Goal: Task Accomplishment & Management: Use online tool/utility

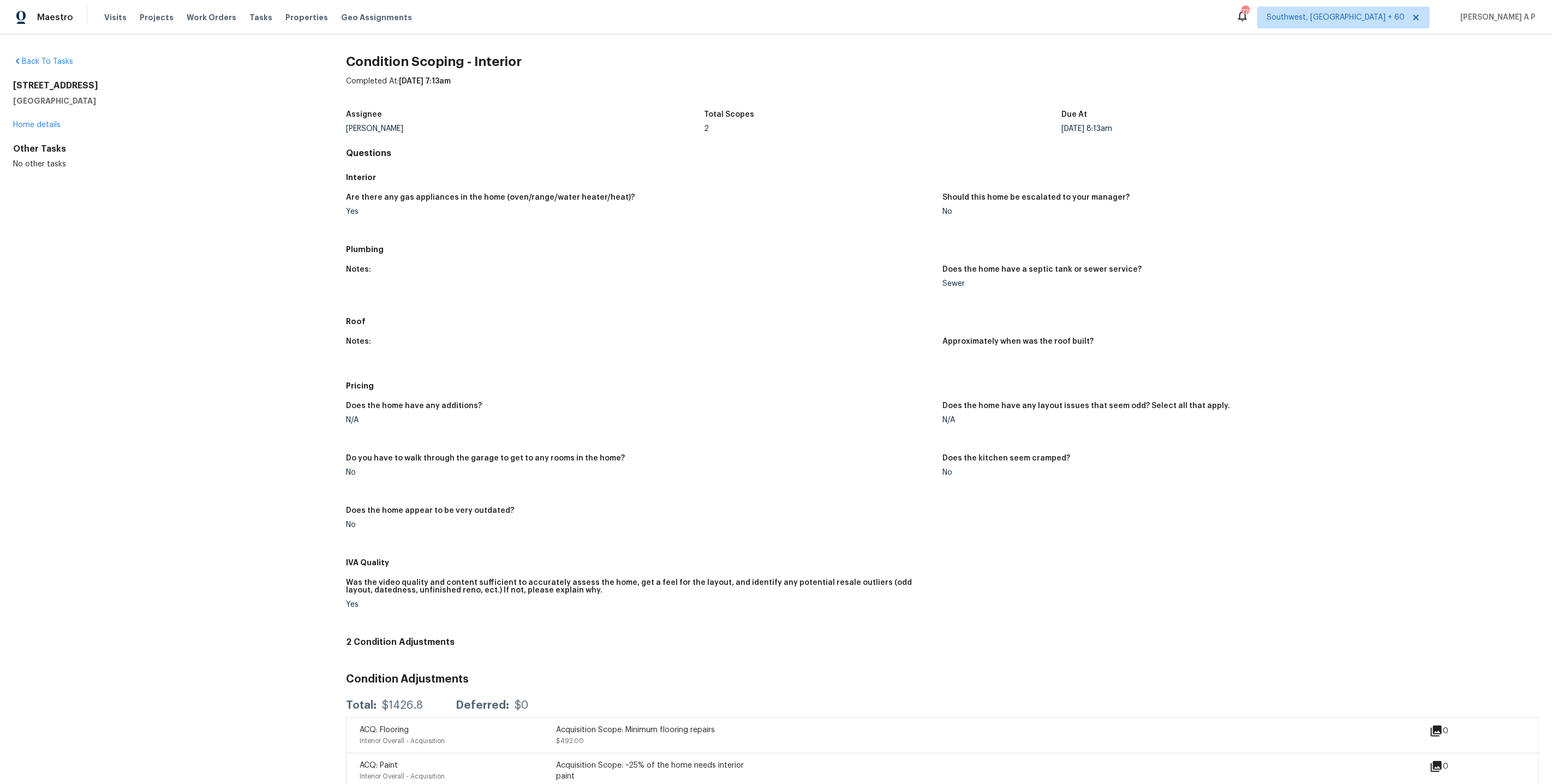
scroll to position [27, 0]
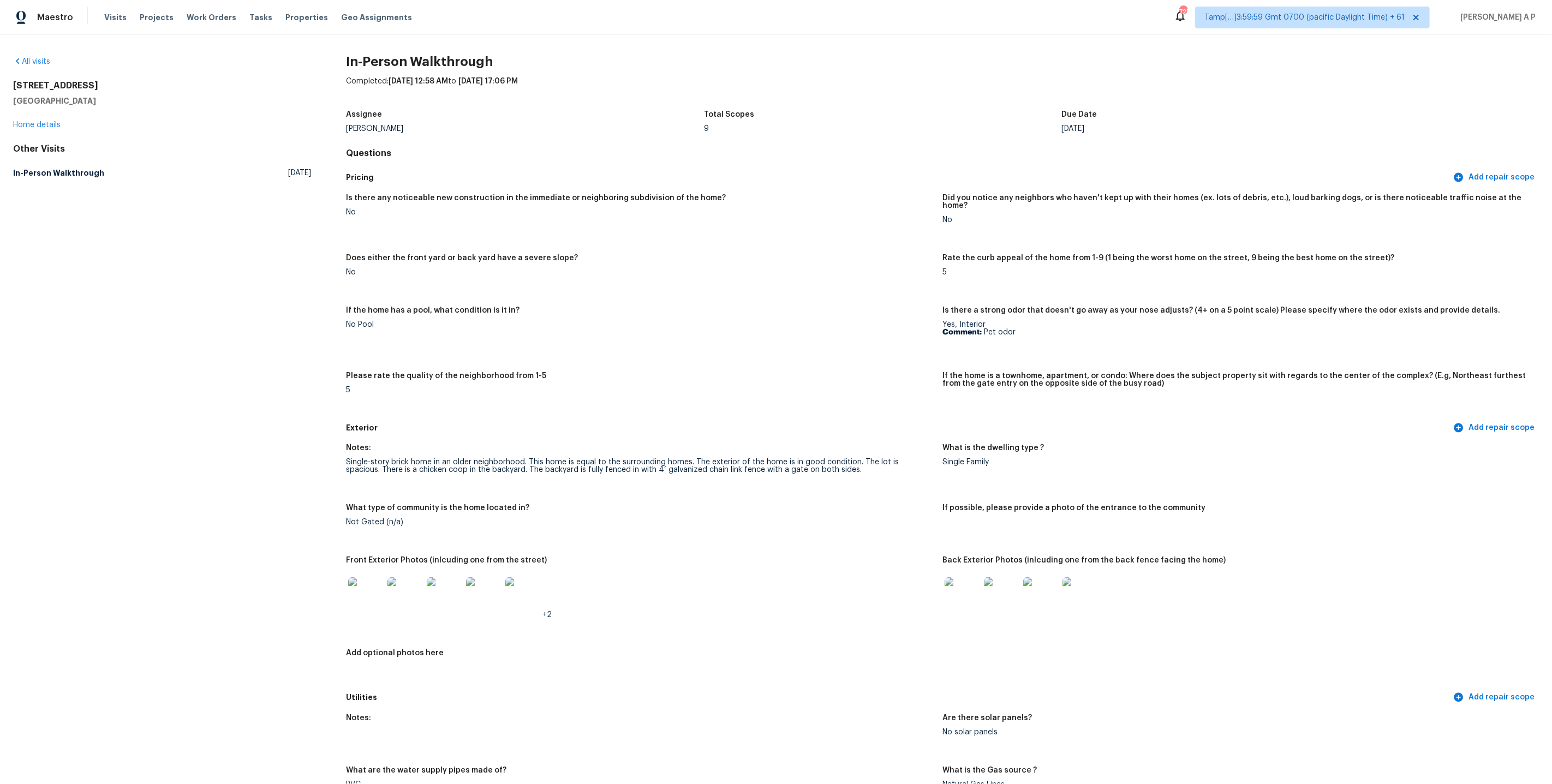
scroll to position [2625, 0]
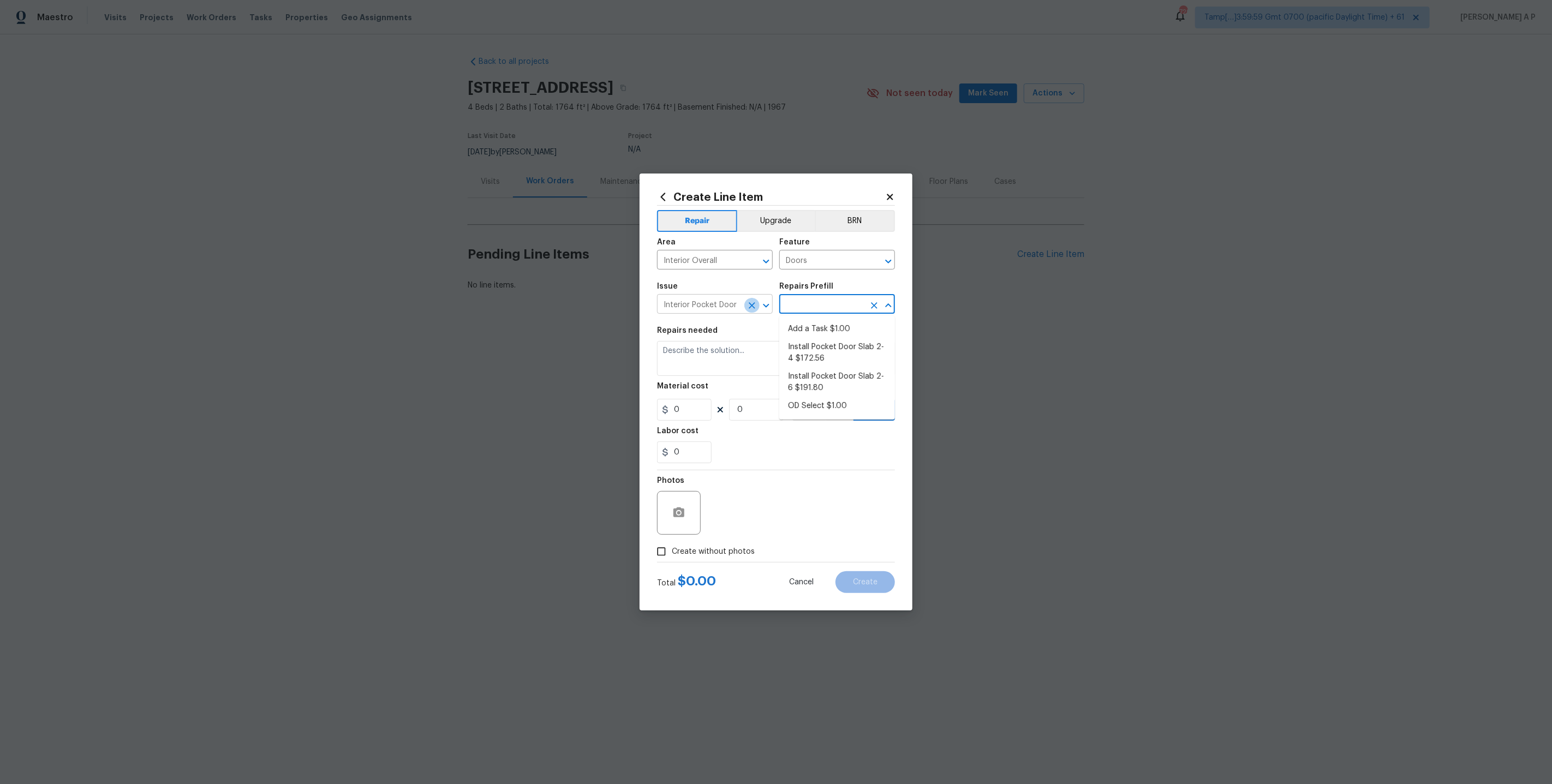
click at [746, 308] on icon "Clear" at bounding box center [752, 306] width 11 height 11
click at [748, 262] on icon "Clear" at bounding box center [752, 261] width 11 height 11
click at [875, 260] on icon "Clear" at bounding box center [875, 261] width 7 height 7
click at [891, 192] on div "Create Line Item" at bounding box center [776, 197] width 238 height 12
click at [890, 197] on icon at bounding box center [889, 196] width 6 height 6
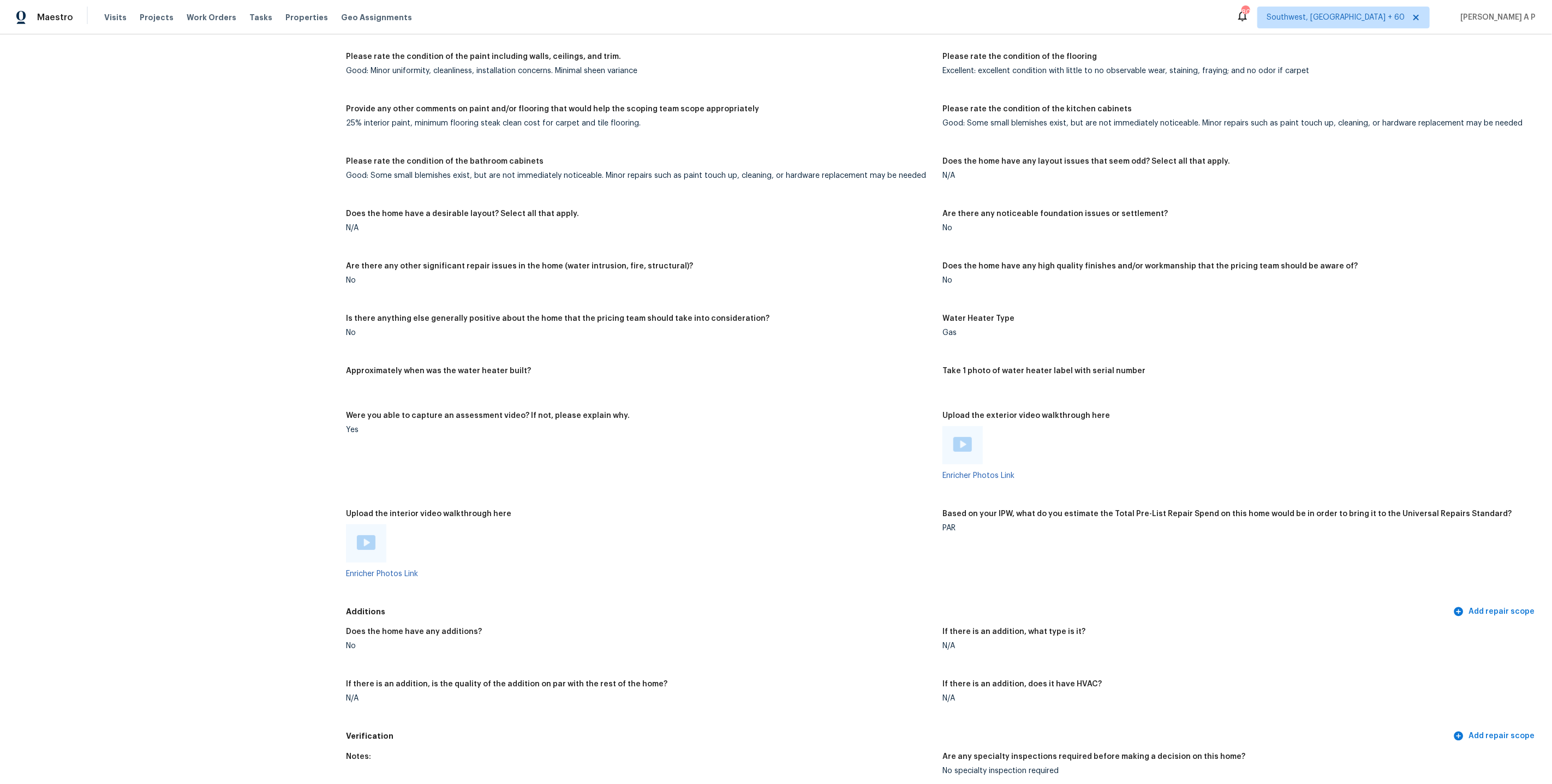
scroll to position [1562, 0]
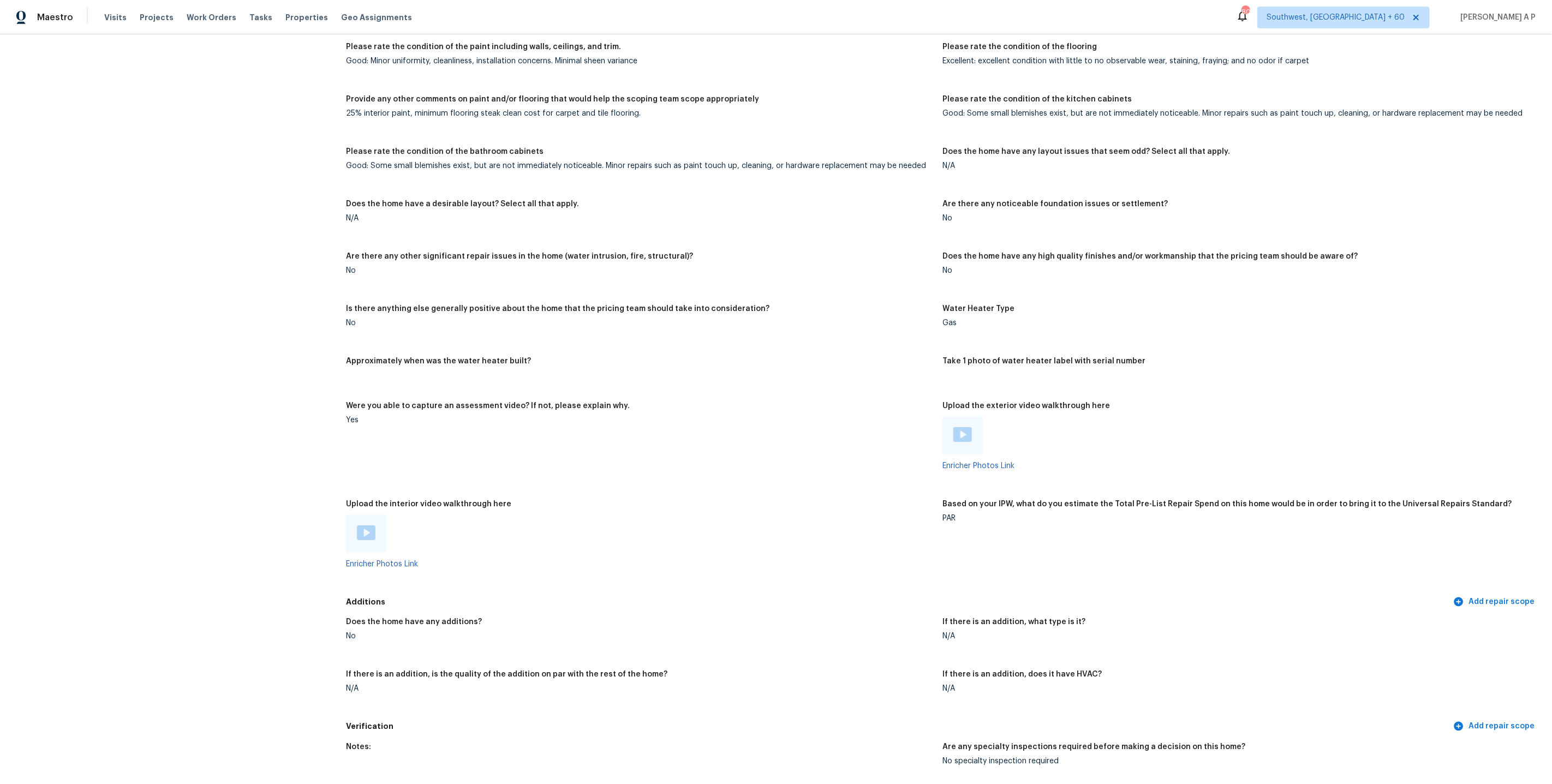
click at [368, 536] on img at bounding box center [366, 533] width 18 height 15
click at [967, 439] on img at bounding box center [962, 435] width 18 height 15
click at [1416, 341] on figure "Water Heater Type Gas" at bounding box center [1241, 325] width 597 height 39
click at [1375, 90] on div "Notes: 4-bed, 2.5-bath, 2-story, 2-car garage located in north Summerlin. New c…" at bounding box center [943, 123] width 1193 height 939
click at [1263, 121] on figure "Please rate the condition of the kitchen cabinets Good: Some small blemishes ex…" at bounding box center [1241, 115] width 597 height 39
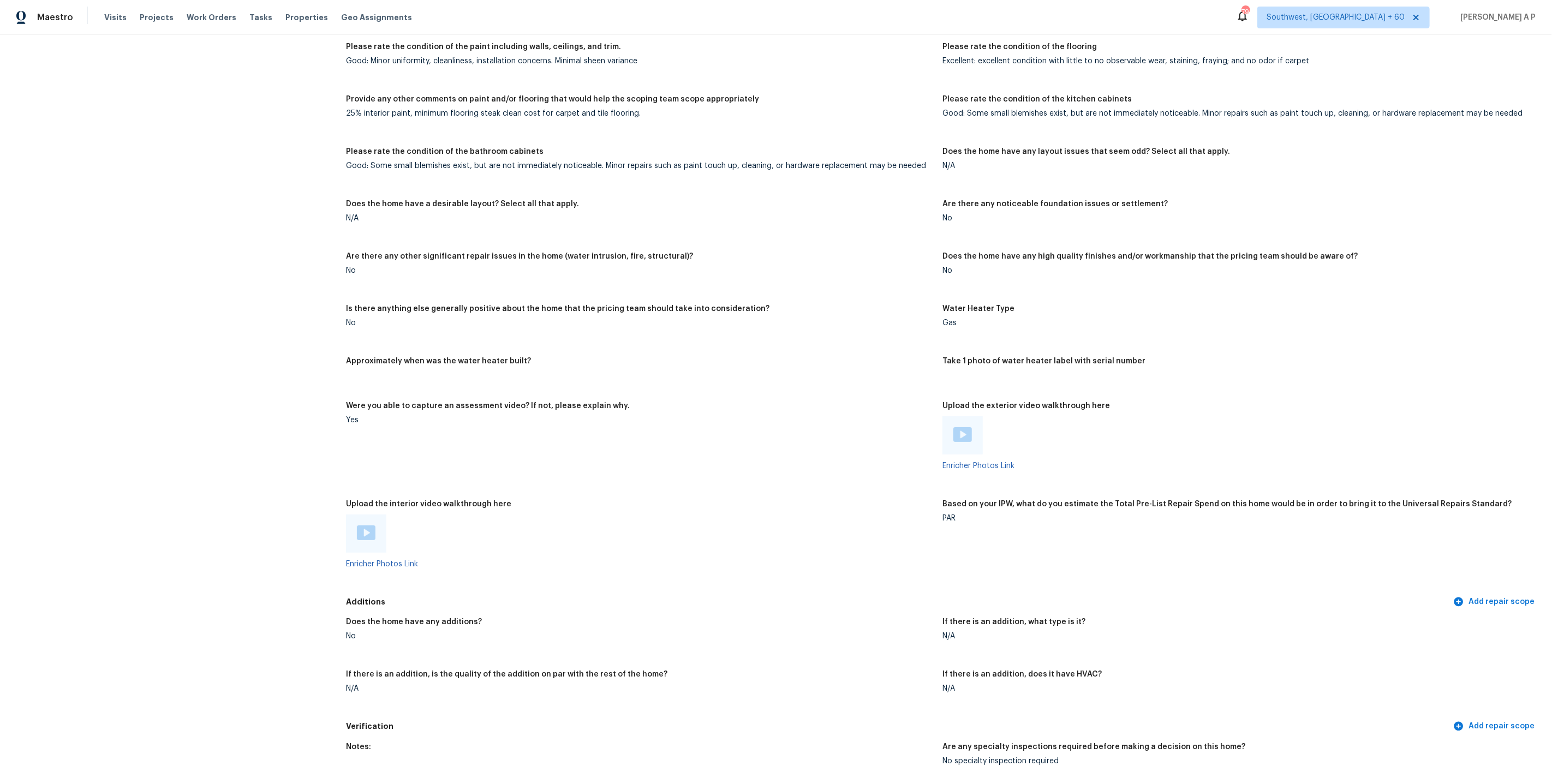
click at [1390, 20] on span "Southwest, [GEOGRAPHIC_DATA] + 60" at bounding box center [1335, 18] width 138 height 11
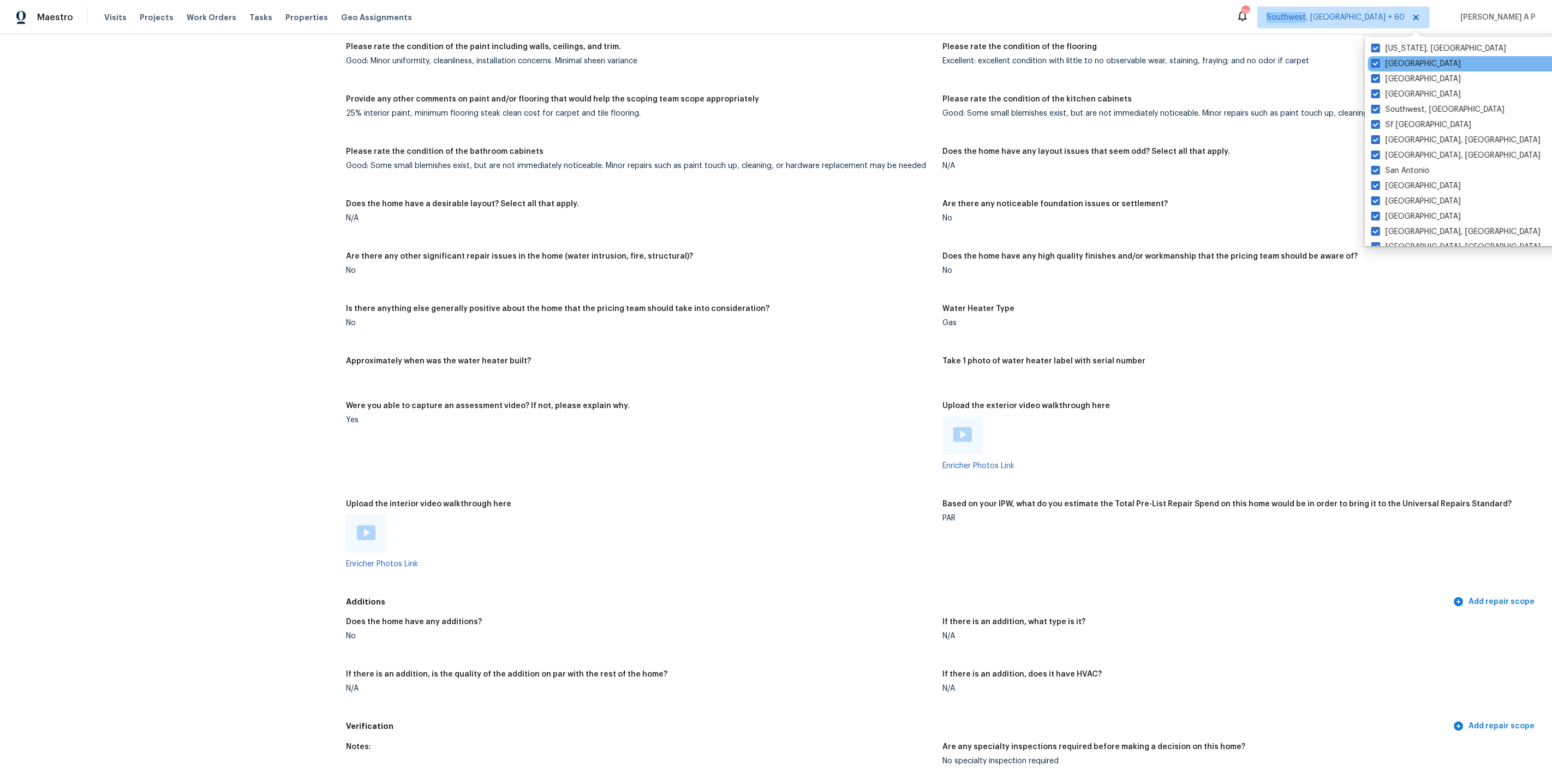
click at [1377, 69] on div "Tucson" at bounding box center [1478, 63] width 220 height 16
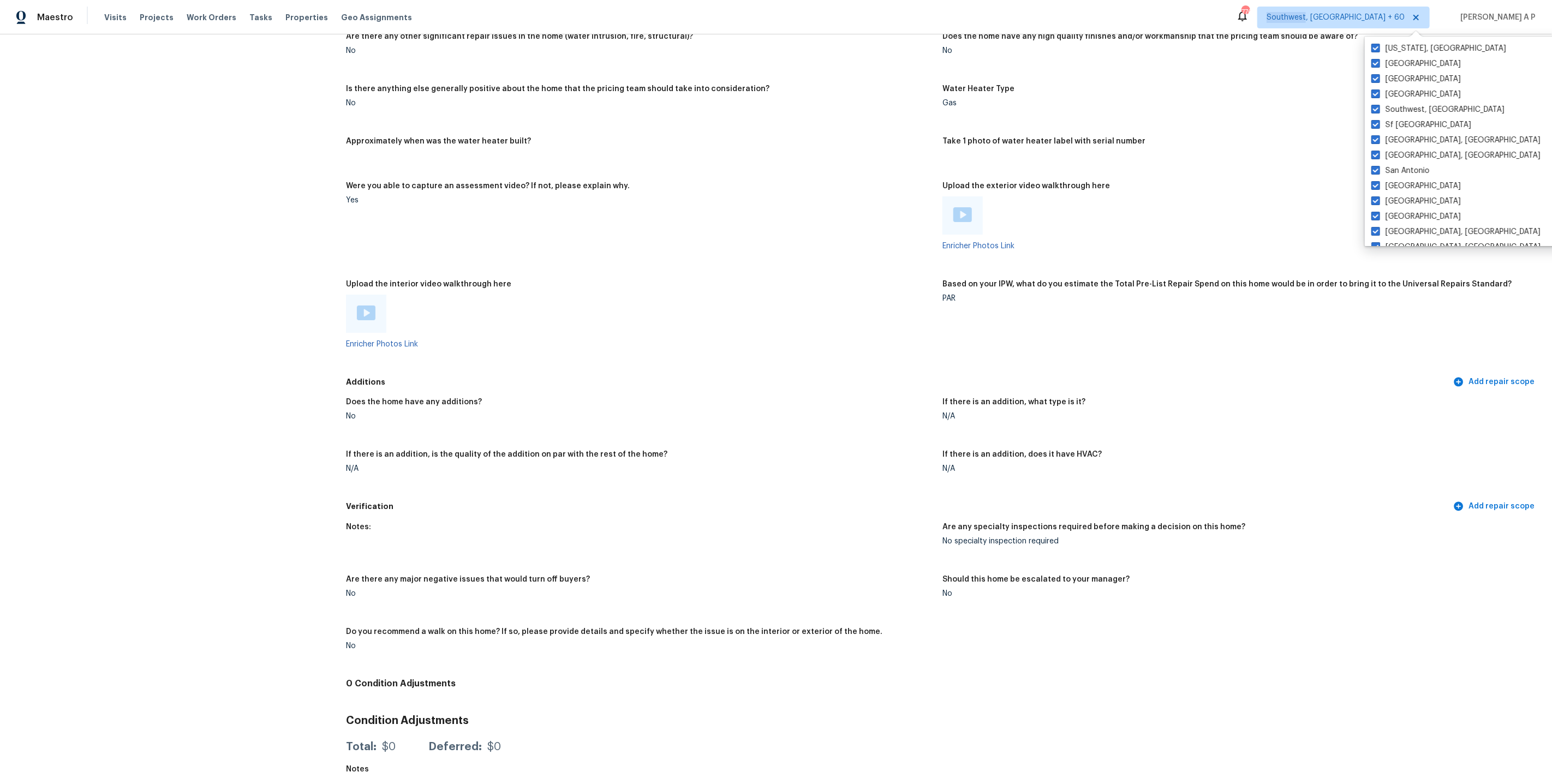
scroll to position [1782, 0]
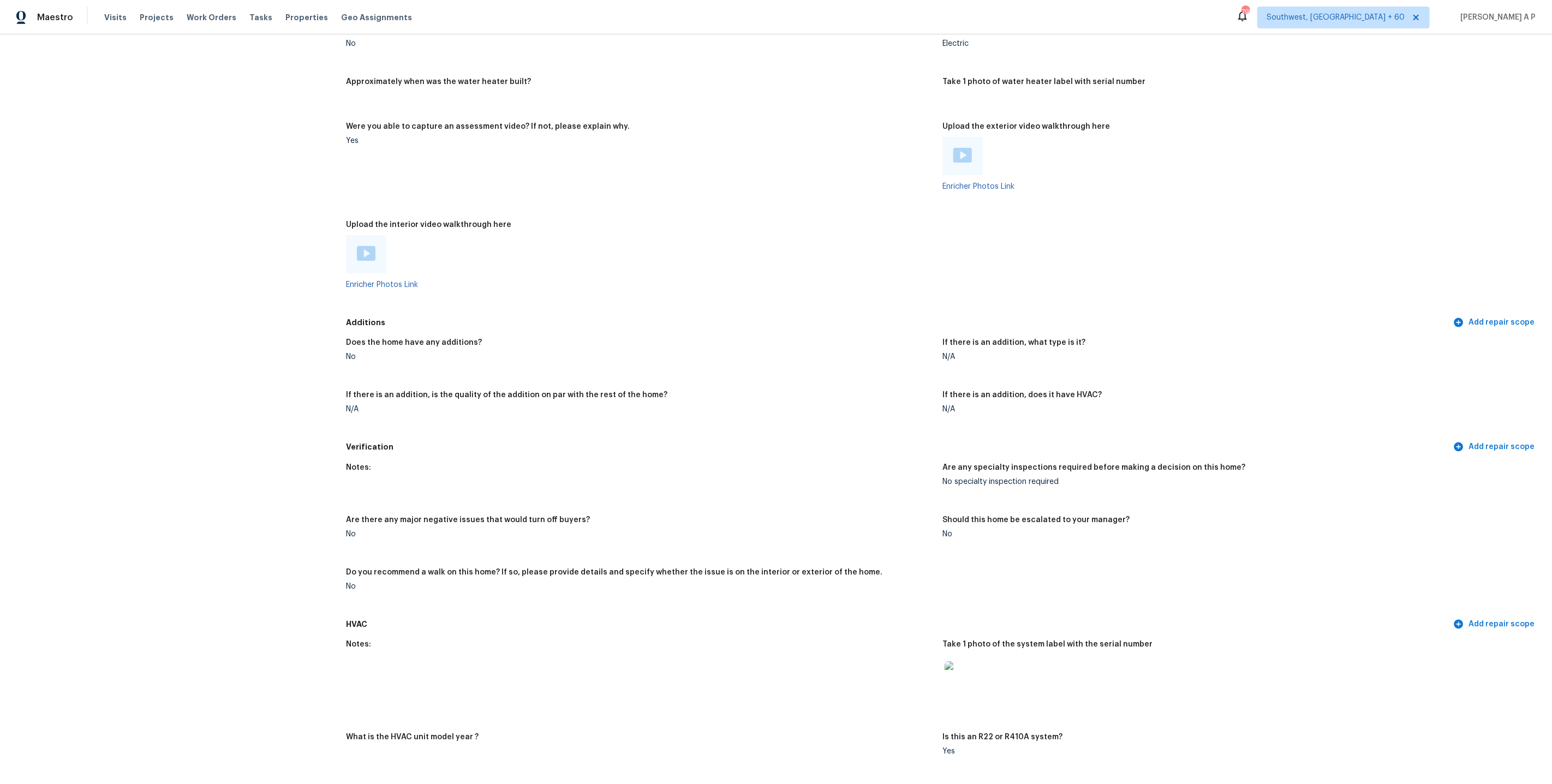
scroll to position [2058, 0]
click at [367, 243] on img at bounding box center [366, 250] width 18 height 15
click at [962, 150] on img at bounding box center [962, 152] width 18 height 15
click at [744, 530] on figure "Are there any major negative issues that would turn off buyers? No" at bounding box center [644, 532] width 597 height 39
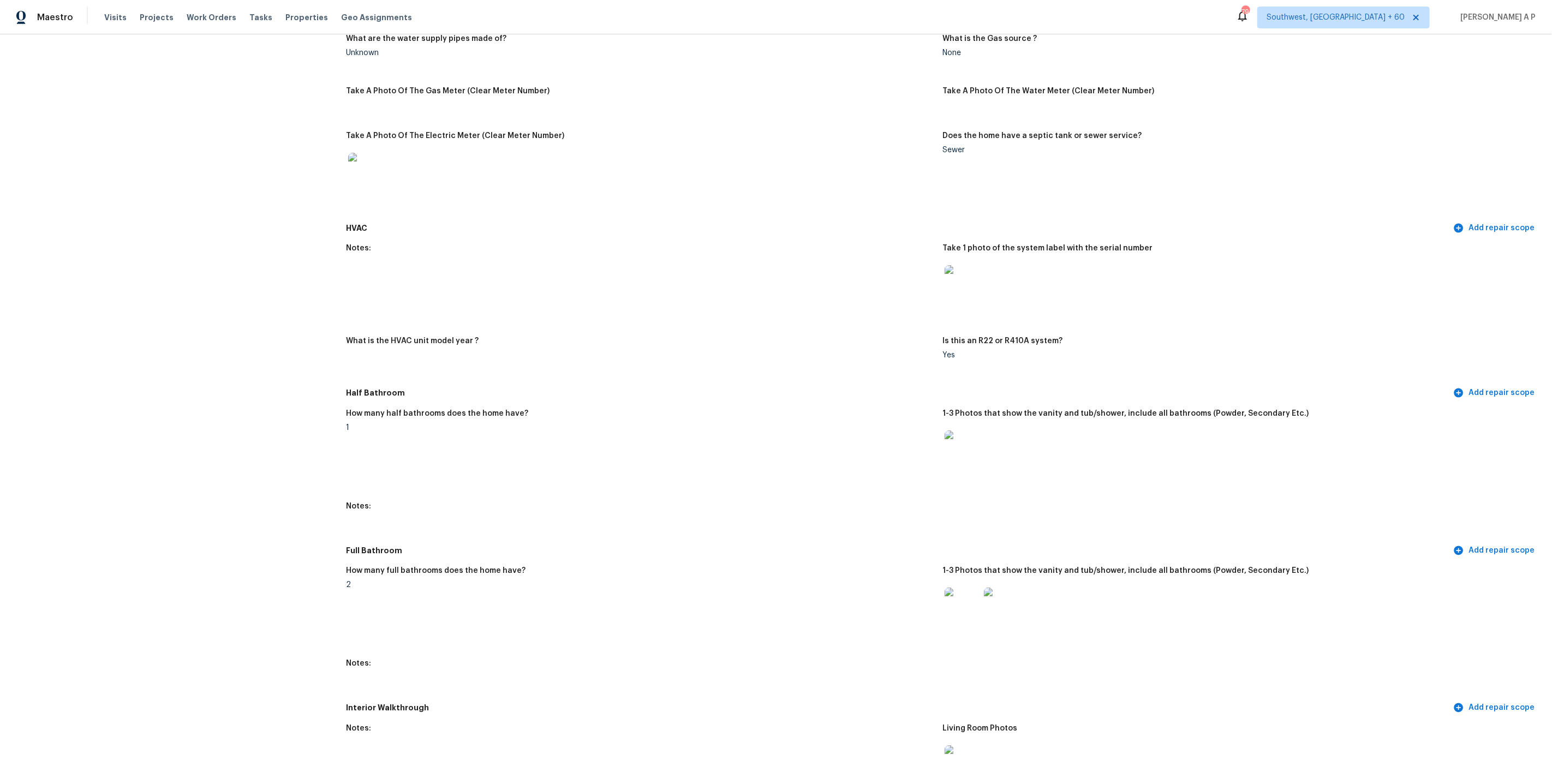
scroll to position [717, 0]
